Goal: Task Accomplishment & Management: Use online tool/utility

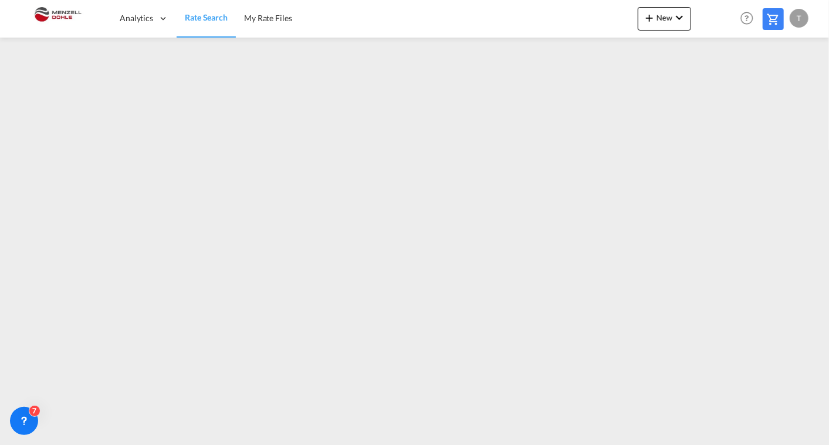
click at [212, 12] on span "Rate Search" at bounding box center [206, 17] width 43 height 10
click at [674, 18] on md-icon "icon-chevron-down" at bounding box center [680, 18] width 14 height 14
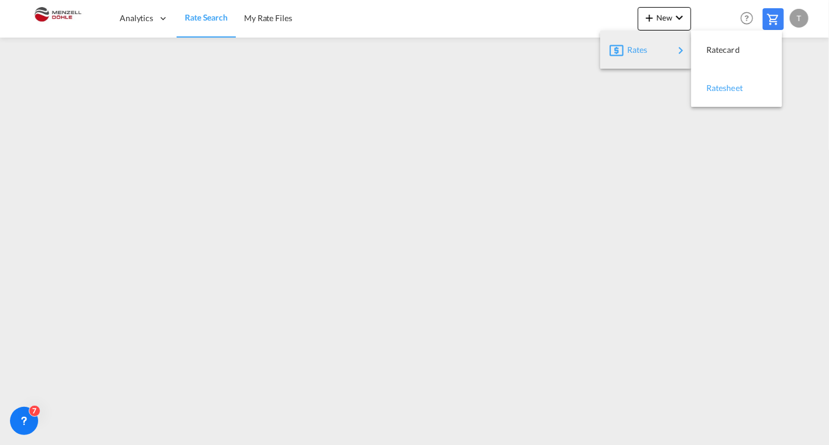
click at [715, 79] on span "Ratesheet" at bounding box center [713, 87] width 13 height 23
